Goal: Find specific page/section: Find specific page/section

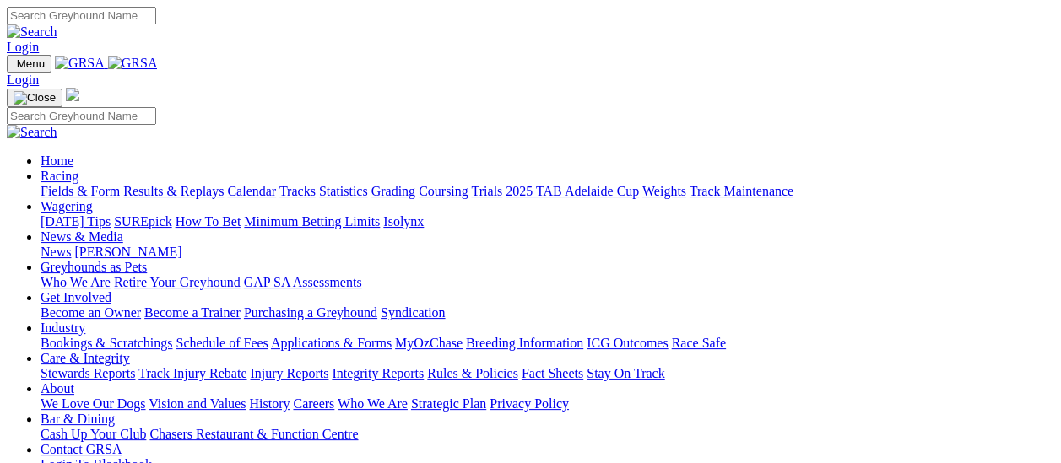
click at [94, 184] on link "Fields & Form" at bounding box center [80, 191] width 79 height 14
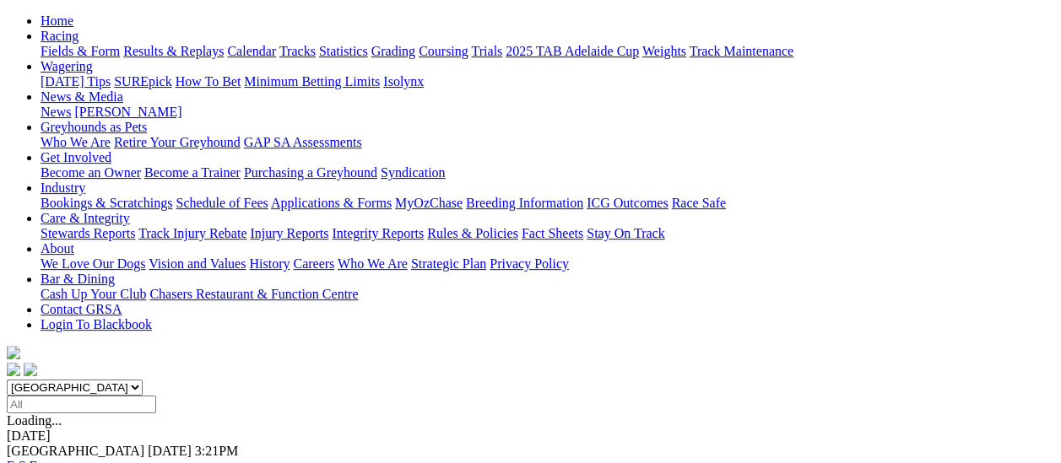
scroll to position [169, 0]
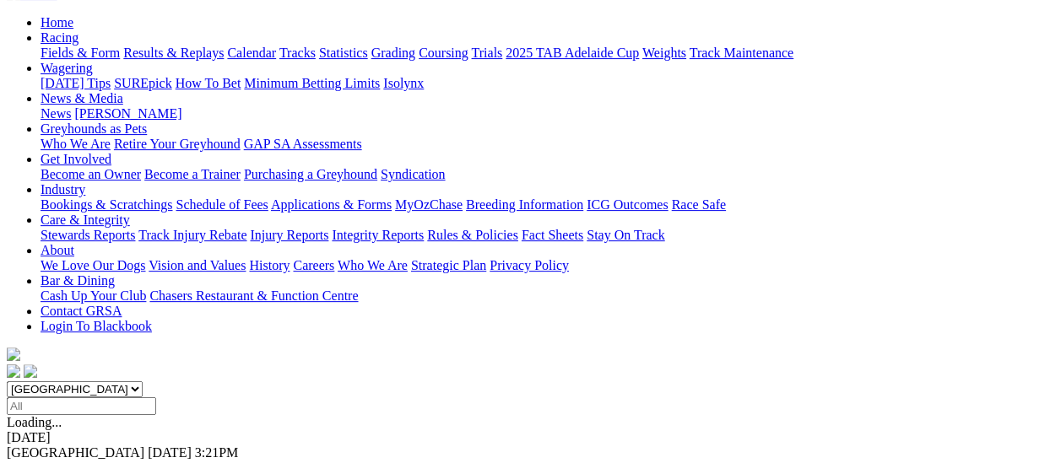
click at [37, 461] on link "F" at bounding box center [34, 468] width 8 height 14
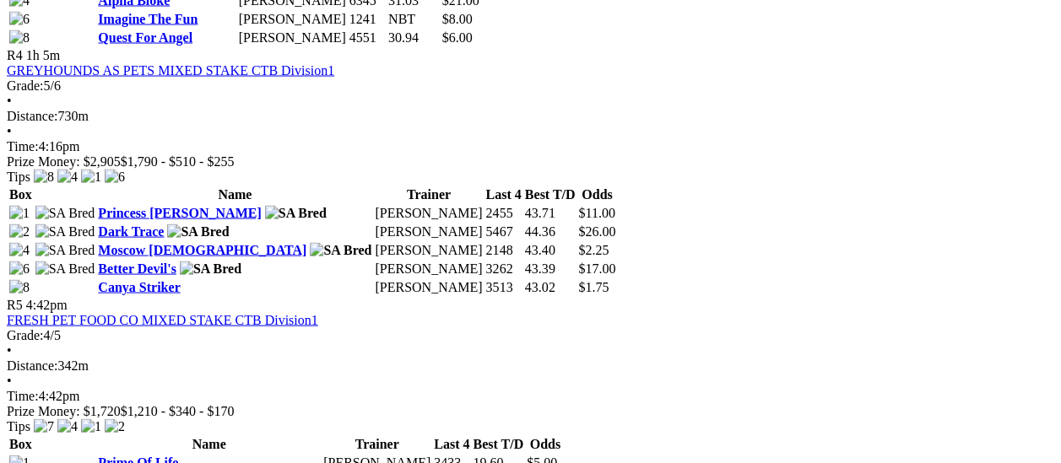
scroll to position [1604, 0]
